Goal: Task Accomplishment & Management: Manage account settings

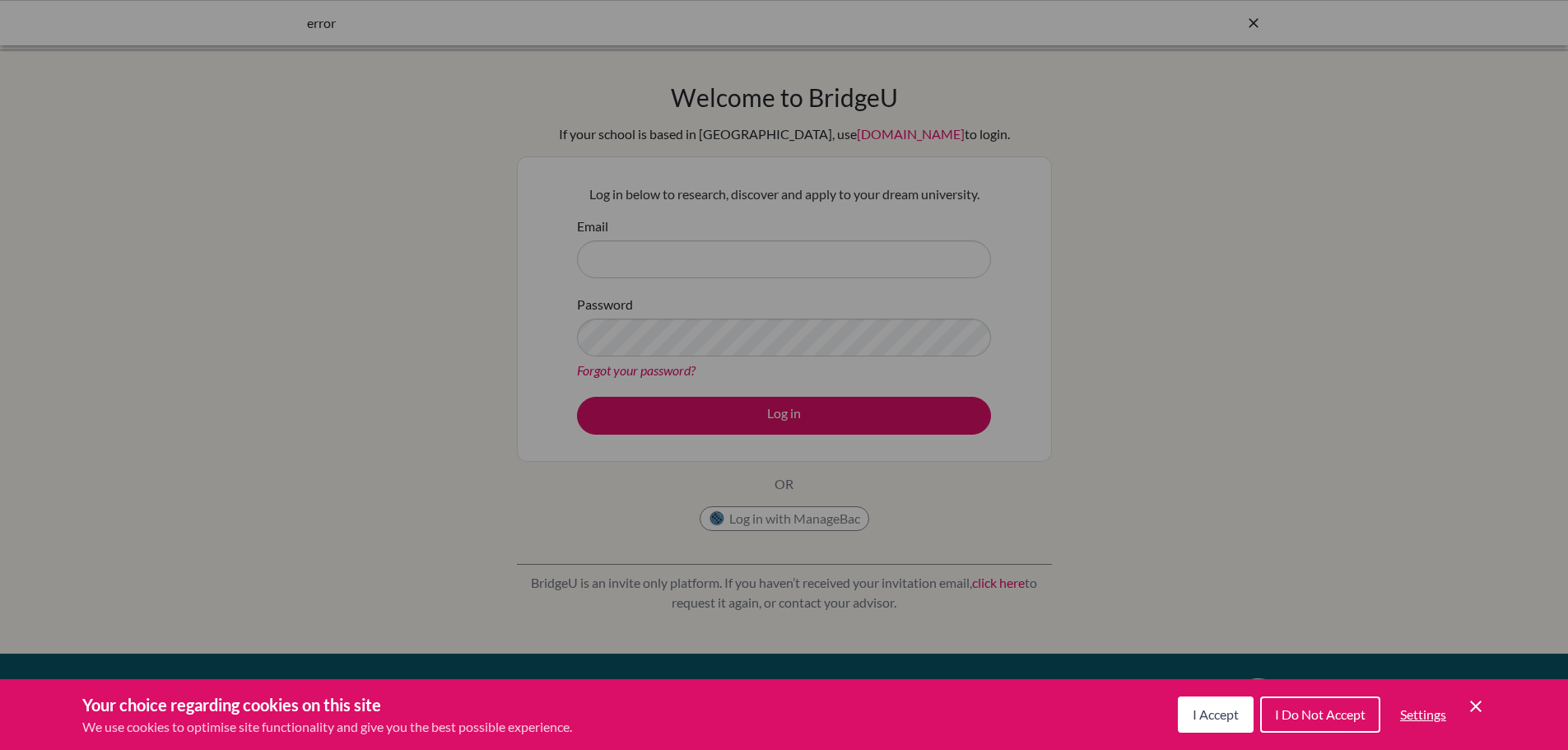
click at [1248, 235] on div "Cookie Preferences" at bounding box center [784, 375] width 1568 height 750
click at [1212, 709] on span "I Accept" at bounding box center [1215, 715] width 46 height 16
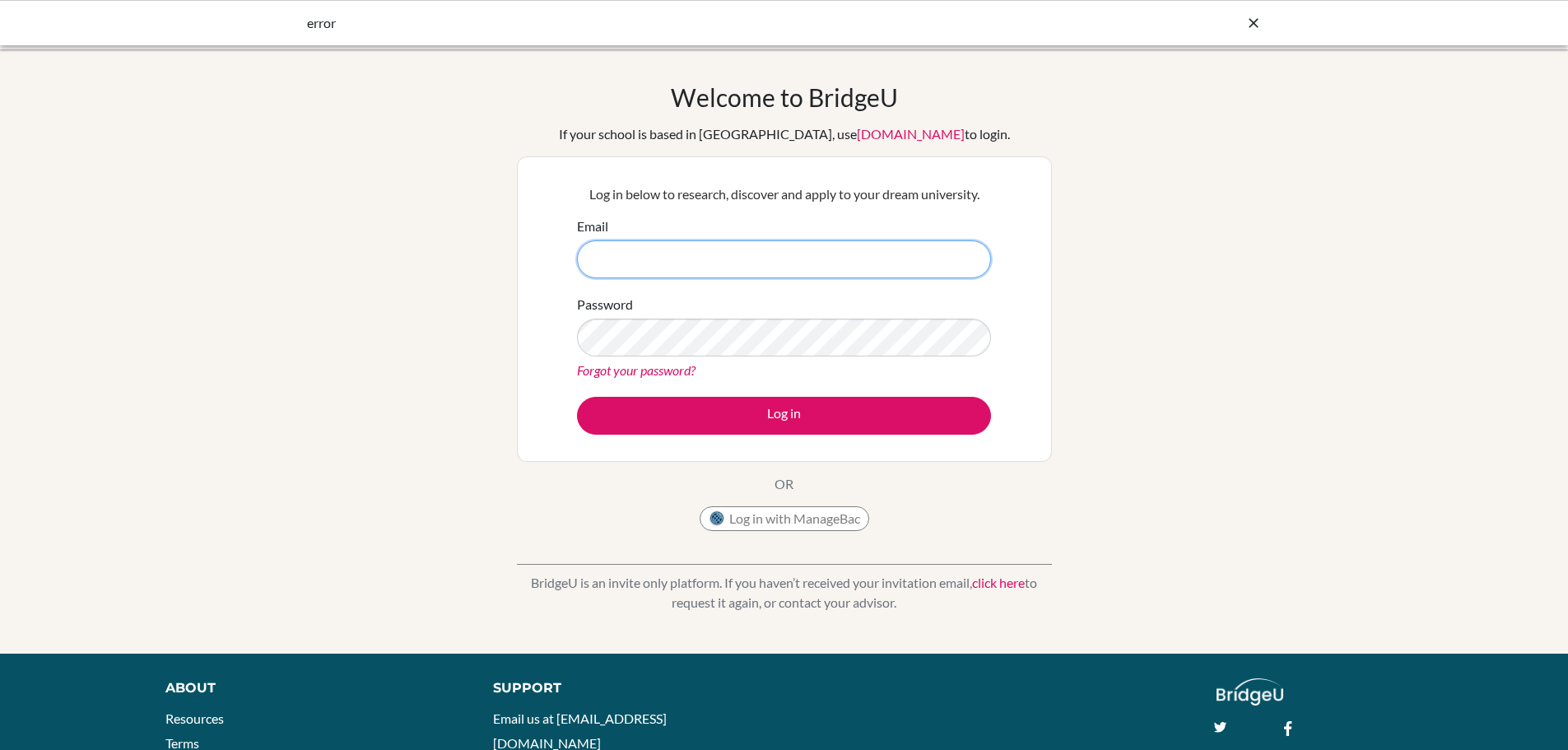
click at [727, 267] on input "Email" at bounding box center [784, 259] width 415 height 38
click at [634, 257] on input "Email" at bounding box center [784, 259] width 415 height 38
type input "[EMAIL_ADDRESS][DOMAIN_NAME]"
click at [577, 397] on button "Log in" at bounding box center [784, 416] width 415 height 38
click at [365, 327] on div "Welcome to BridgeU If your school is based in China, use app.bridge-u.com.cn to…" at bounding box center [784, 351] width 1568 height 538
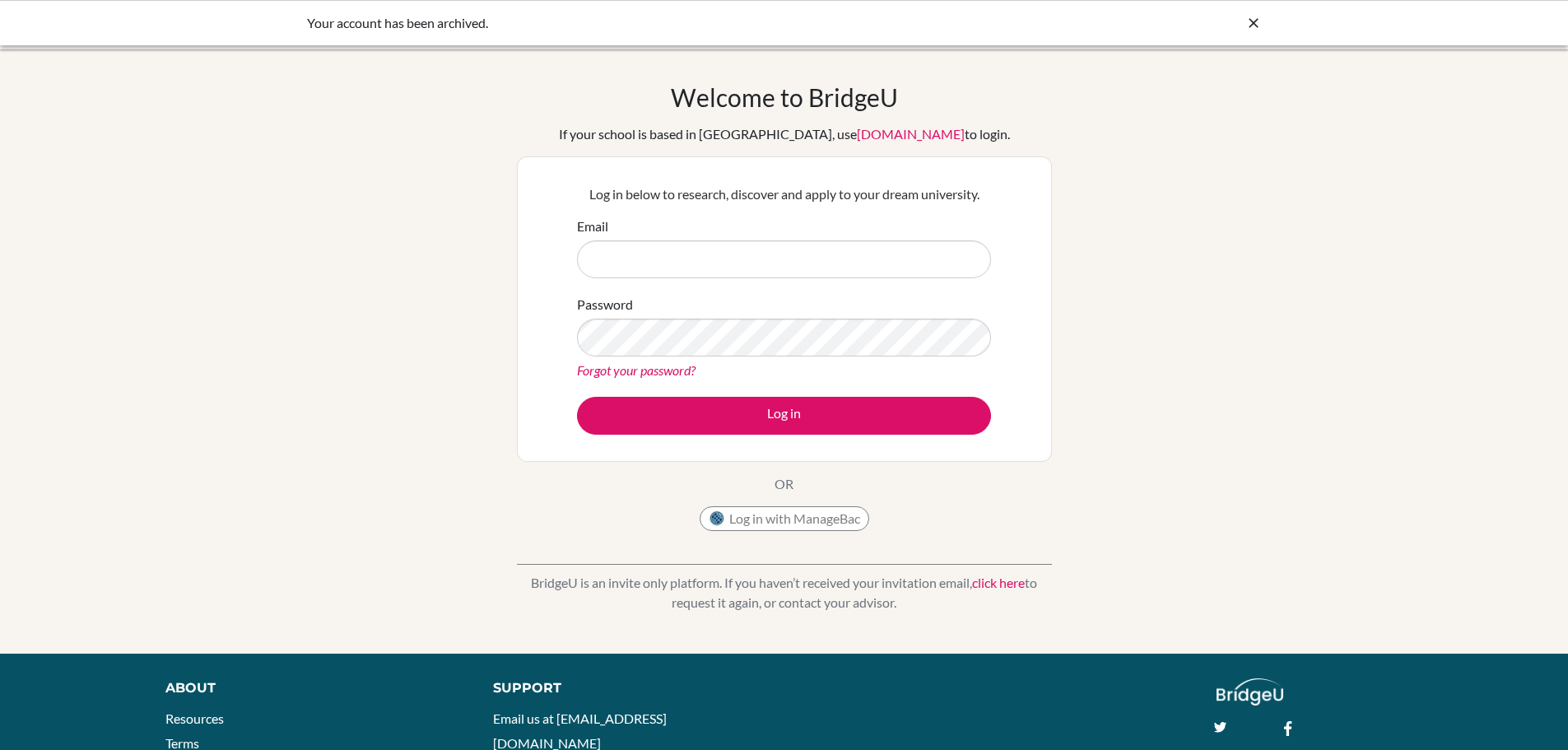
click at [1251, 14] on div at bounding box center [1253, 23] width 17 height 20
click at [616, 270] on input "Email" at bounding box center [784, 259] width 415 height 38
type input "[EMAIL_ADDRESS][DOMAIN_NAME]"
click at [681, 376] on link "Forgot your password?" at bounding box center [636, 371] width 119 height 16
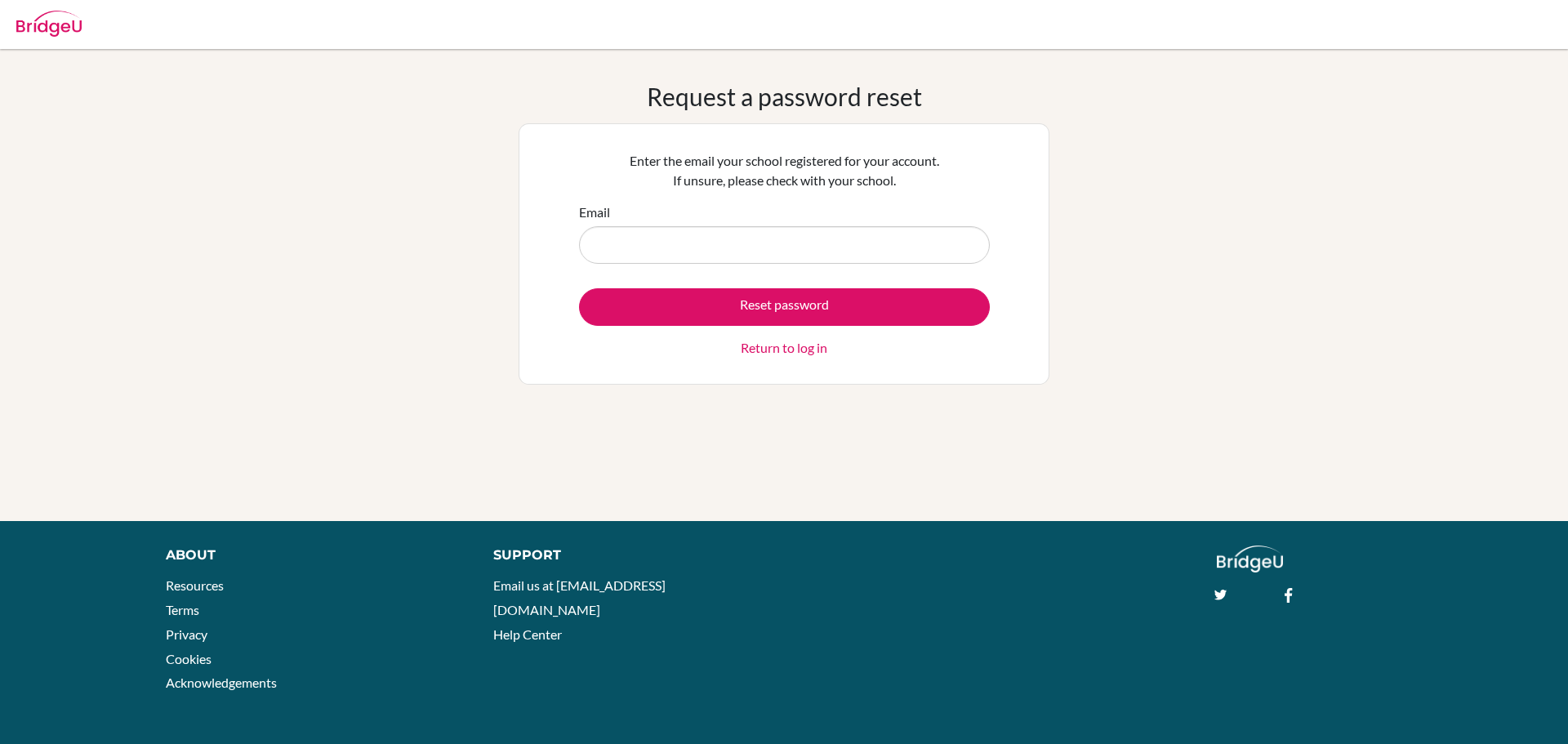
click at [659, 257] on input "Email" at bounding box center [784, 245] width 411 height 38
type input "[EMAIL_ADDRESS][DOMAIN_NAME]"
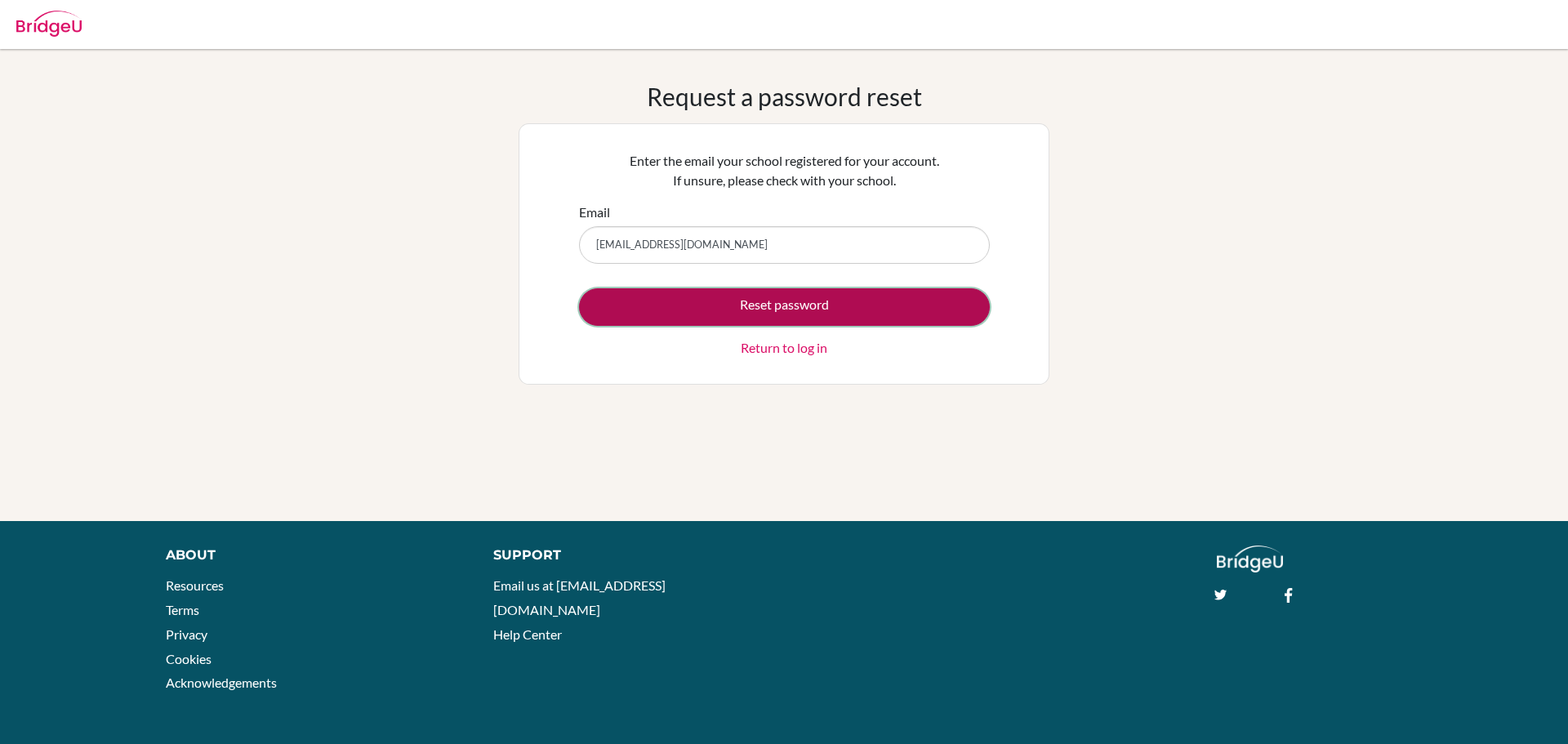
click at [687, 289] on button "Reset password" at bounding box center [784, 307] width 411 height 38
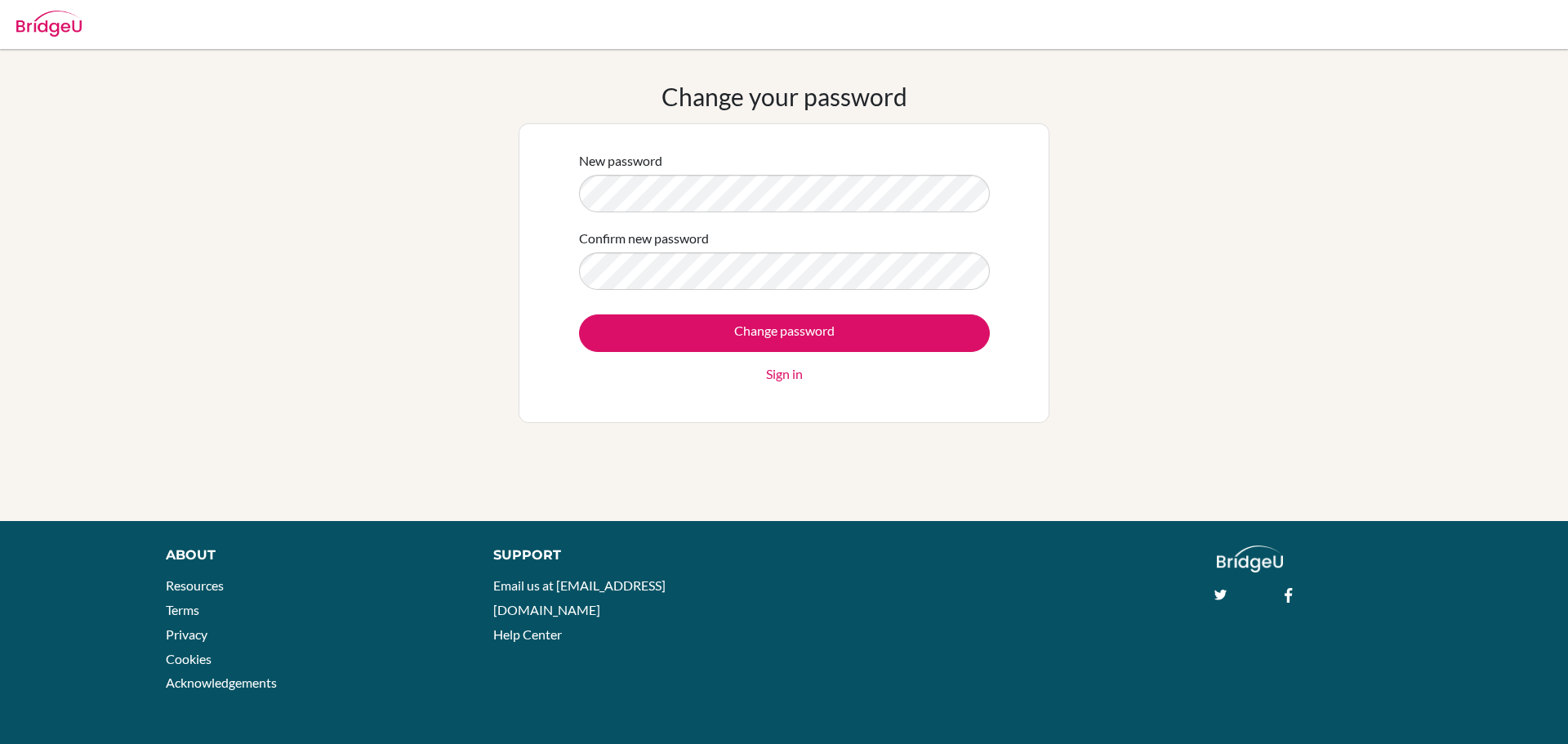
click at [391, 209] on div "Change your password New password Confirm new password Change password Sign in" at bounding box center [784, 285] width 1568 height 407
click at [579, 314] on input "Change password" at bounding box center [784, 333] width 411 height 38
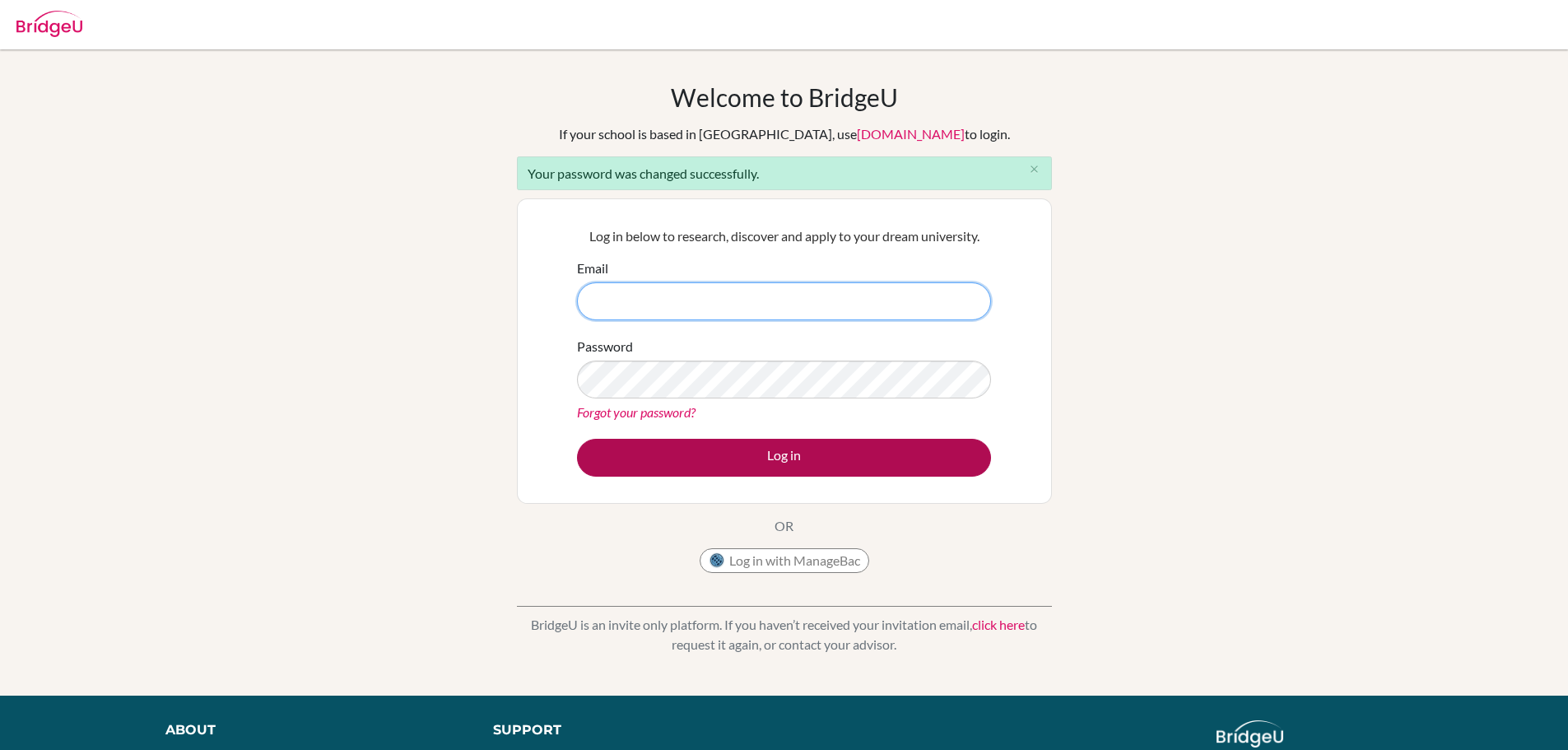
type input "[EMAIL_ADDRESS][DOMAIN_NAME]"
click at [691, 474] on button "Log in" at bounding box center [784, 458] width 415 height 38
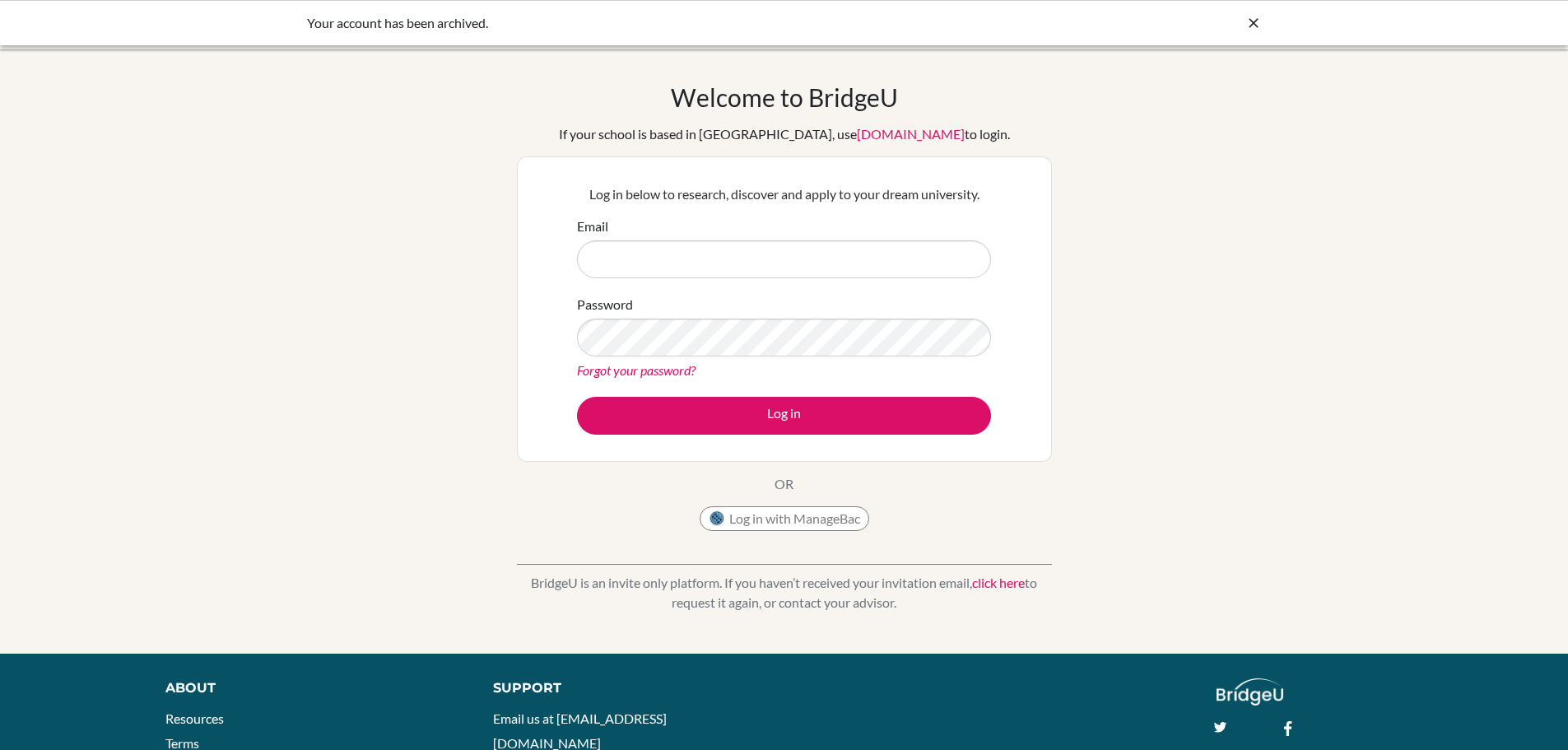
type input "esb@stpaulsschool.org.uk"
click at [1250, 20] on icon at bounding box center [1253, 23] width 17 height 17
click at [376, 368] on div "Welcome to BridgeU If your school is based in China, use app.bridge-u.com.cn to…" at bounding box center [784, 351] width 1568 height 538
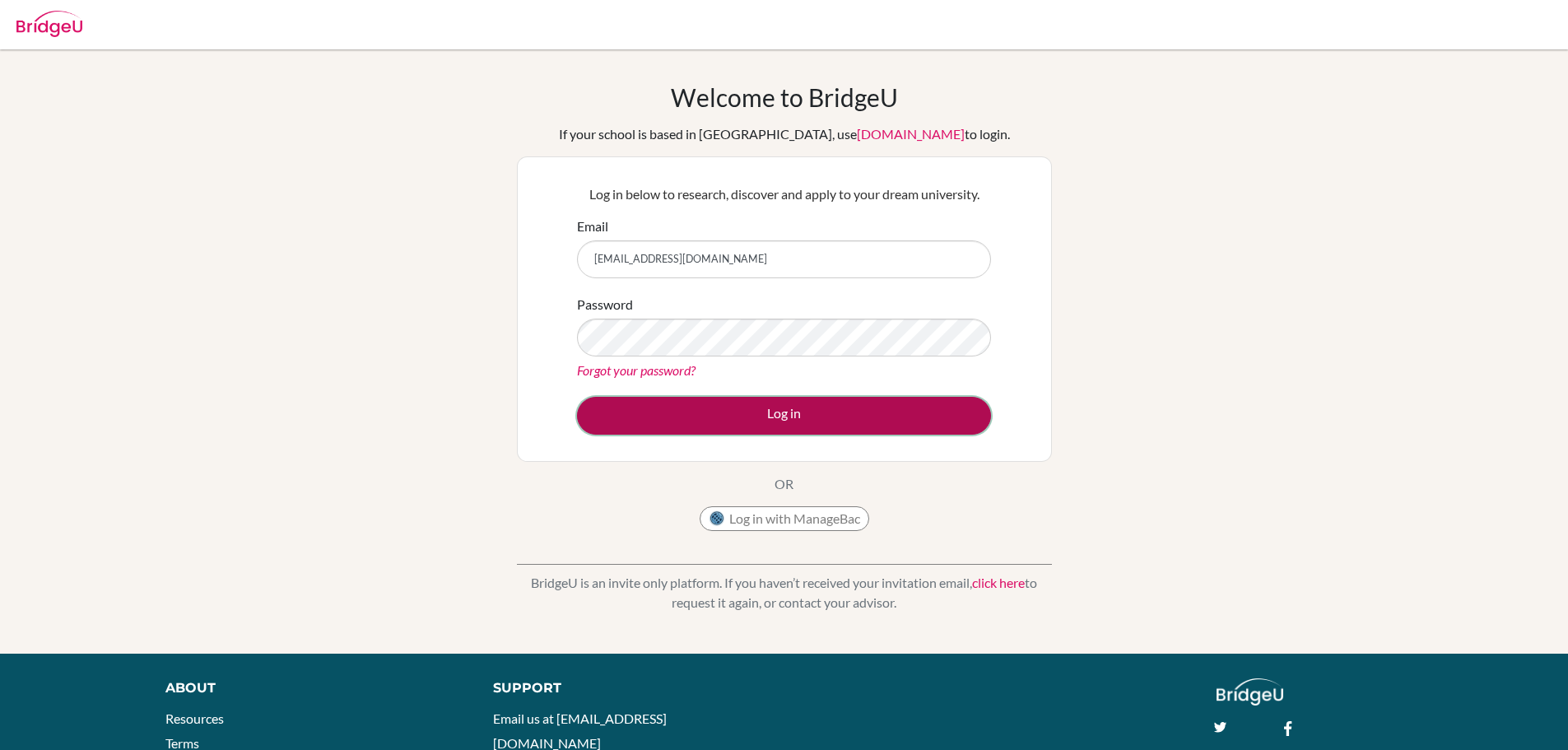
click at [765, 409] on button "Log in" at bounding box center [784, 416] width 415 height 38
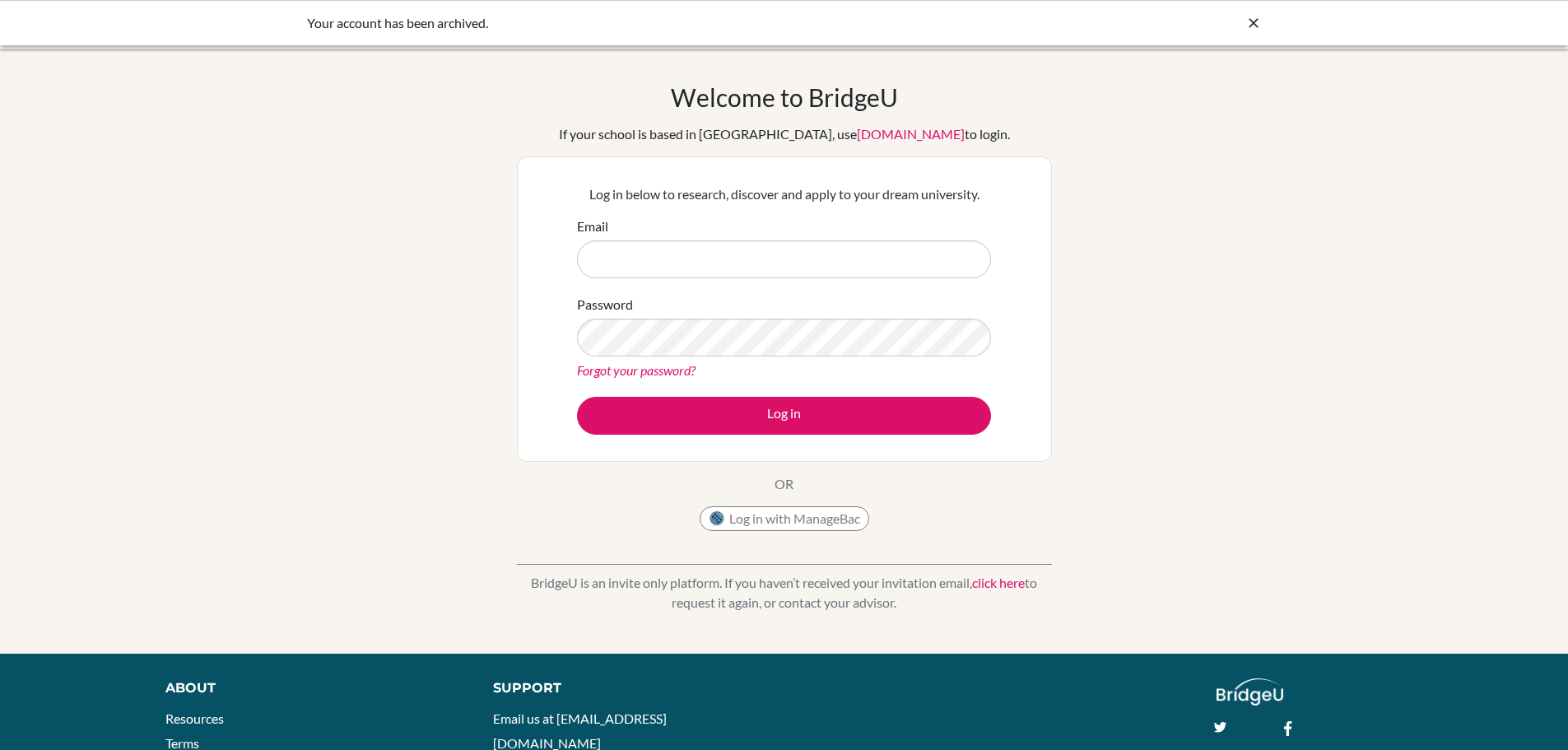
type input "[EMAIL_ADDRESS][DOMAIN_NAME]"
click at [1255, 18] on icon at bounding box center [1253, 23] width 17 height 17
